Goal: Information Seeking & Learning: Learn about a topic

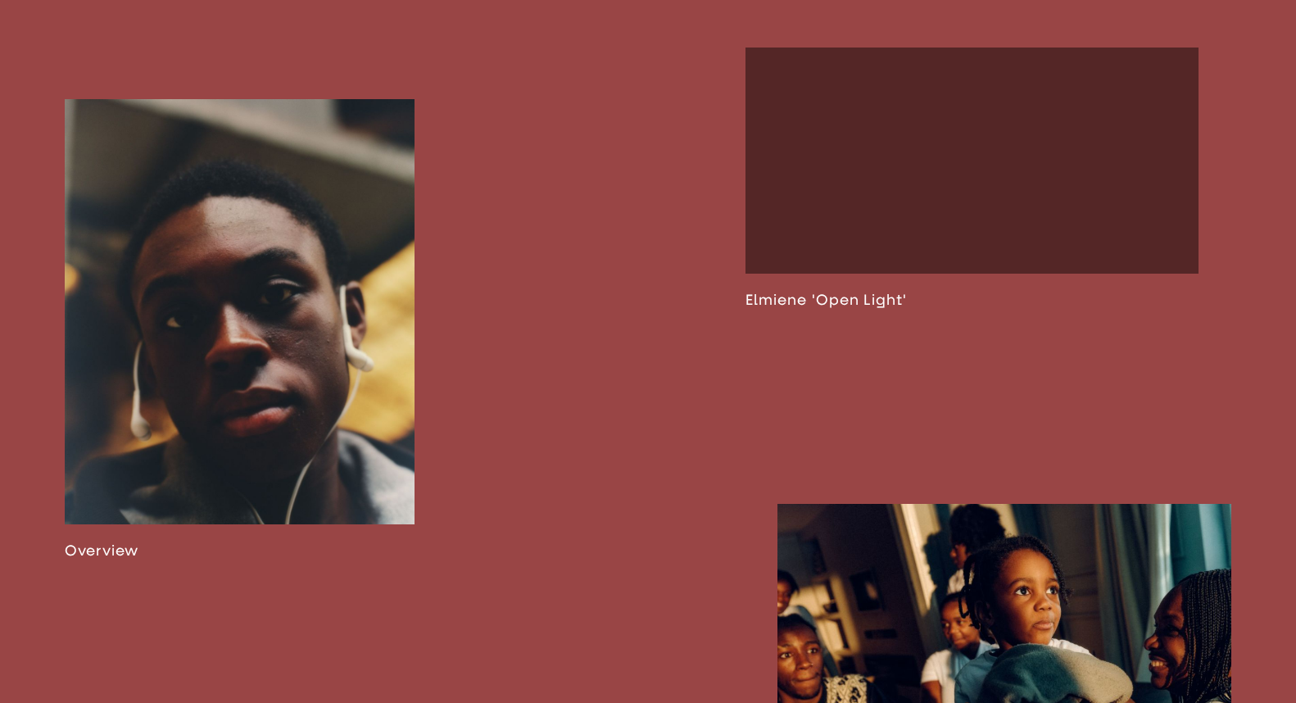
scroll to position [1064, 0]
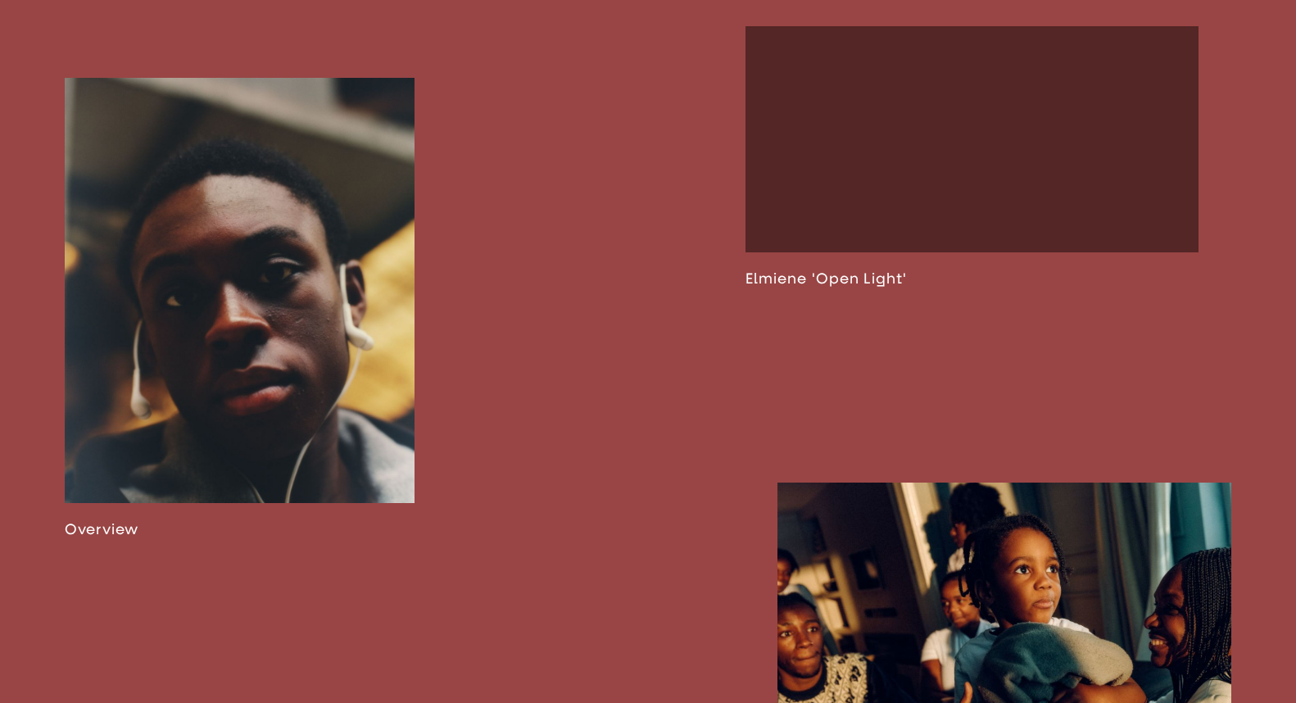
click at [334, 320] on link at bounding box center [240, 308] width 350 height 461
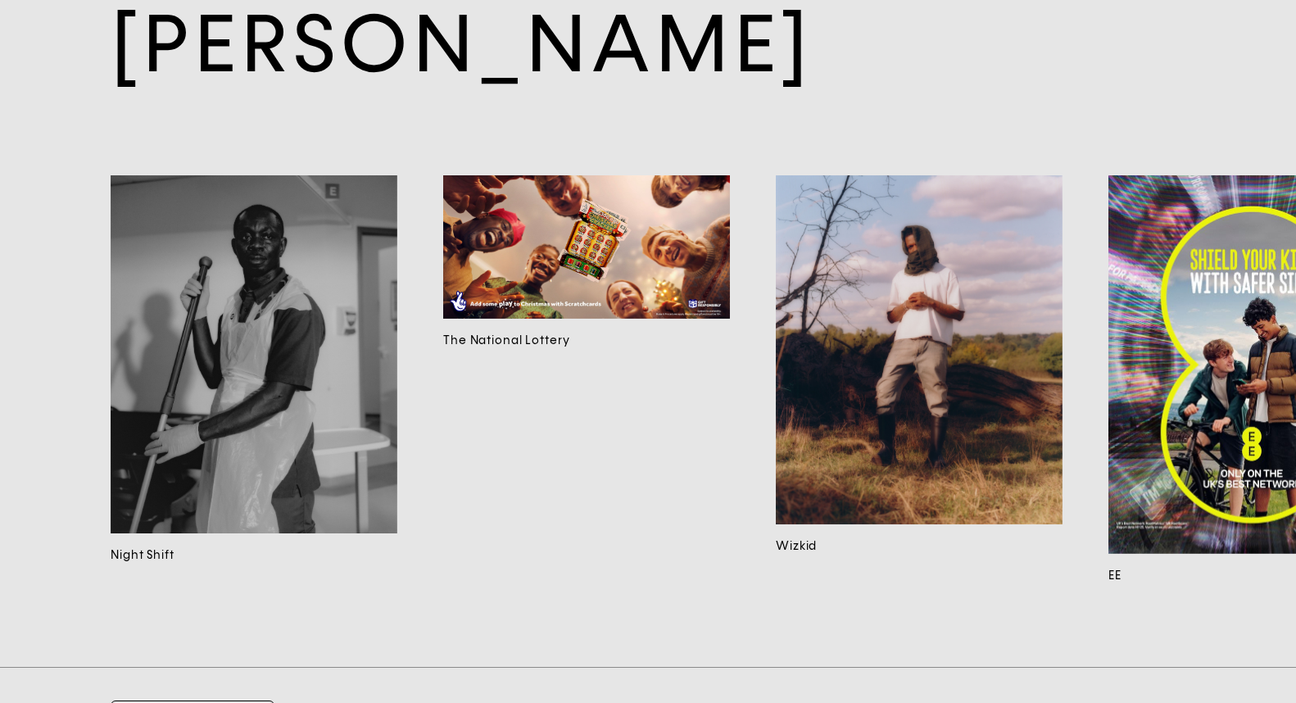
scroll to position [15419, 0]
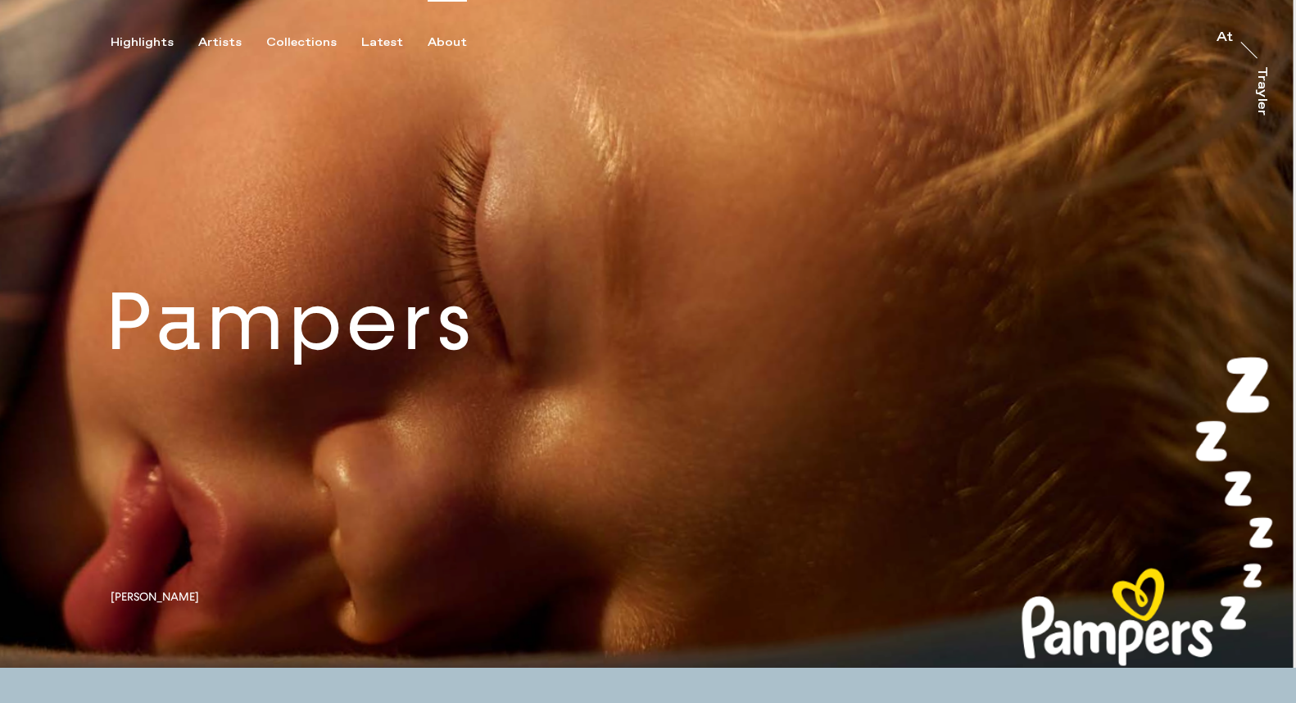
click at [437, 44] on div "About" at bounding box center [447, 42] width 39 height 15
click at [221, 44] on div "Artists" at bounding box center [219, 42] width 43 height 15
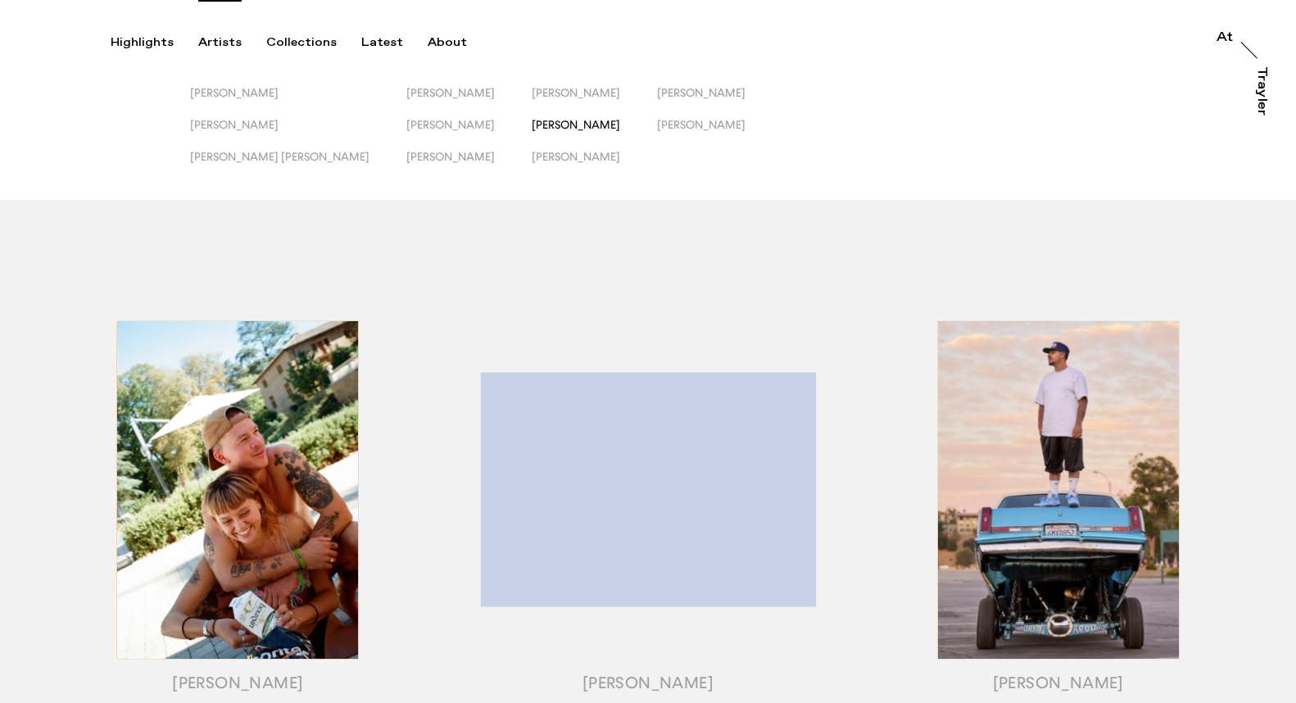
click at [532, 120] on span "Peter Franklyn Banks" at bounding box center [576, 124] width 89 height 13
